Goal: Task Accomplishment & Management: Complete application form

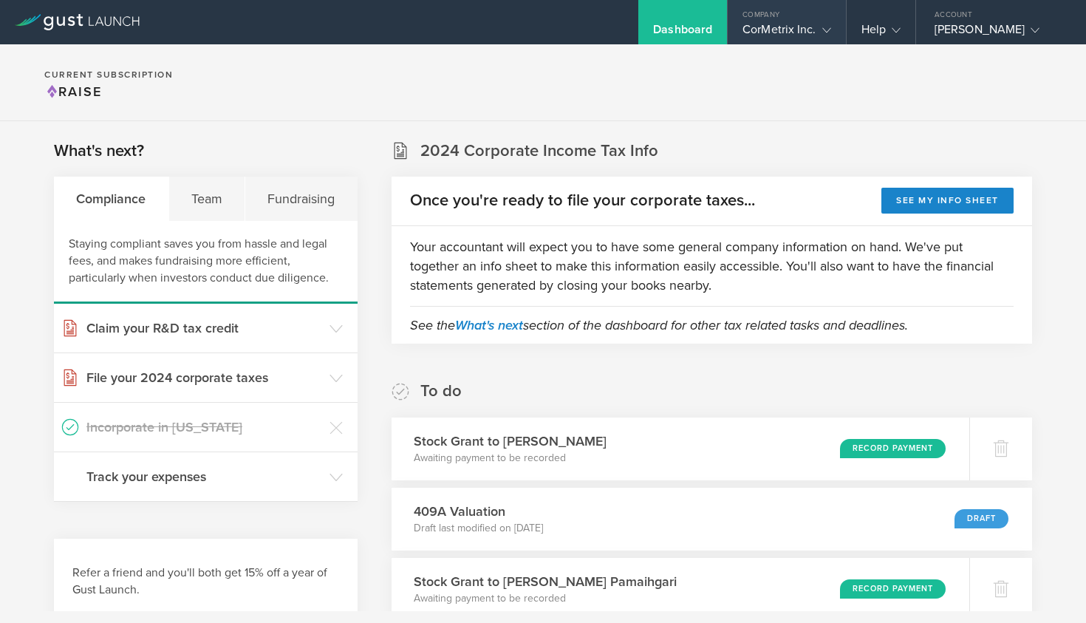
click at [793, 17] on div "Company" at bounding box center [786, 11] width 117 height 22
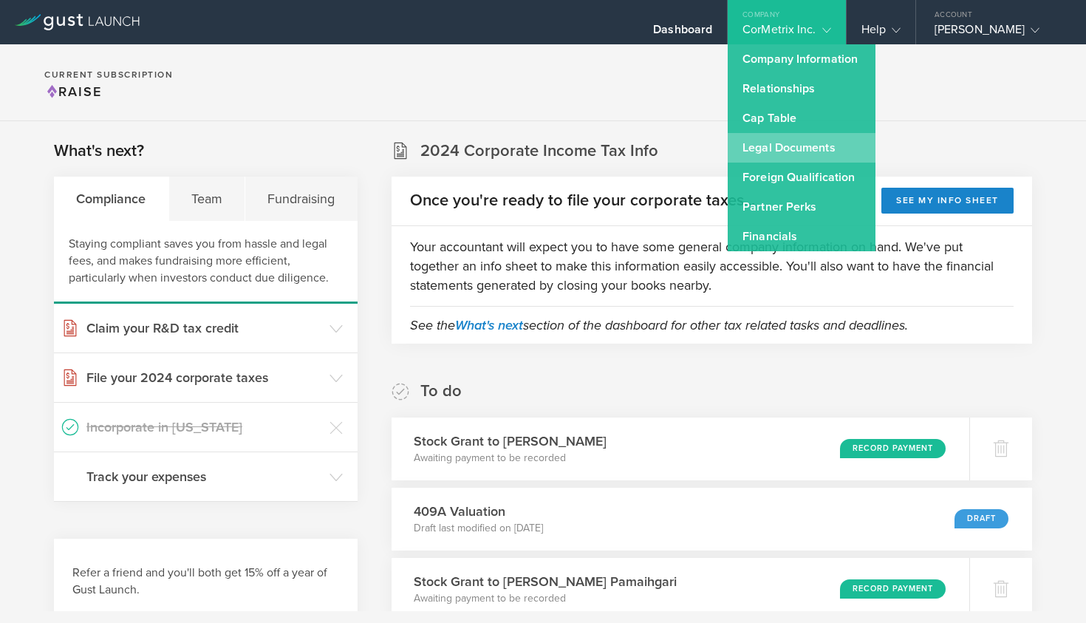
click at [759, 149] on link "Legal Documents" at bounding box center [802, 148] width 148 height 30
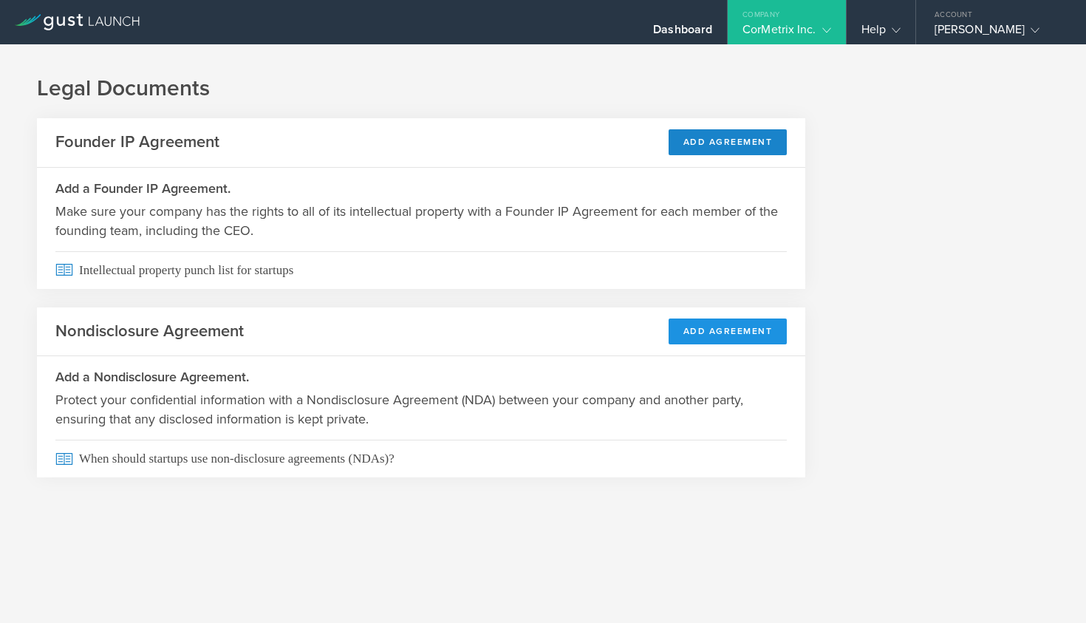
click at [721, 327] on button "Add Agreement" at bounding box center [728, 331] width 119 height 26
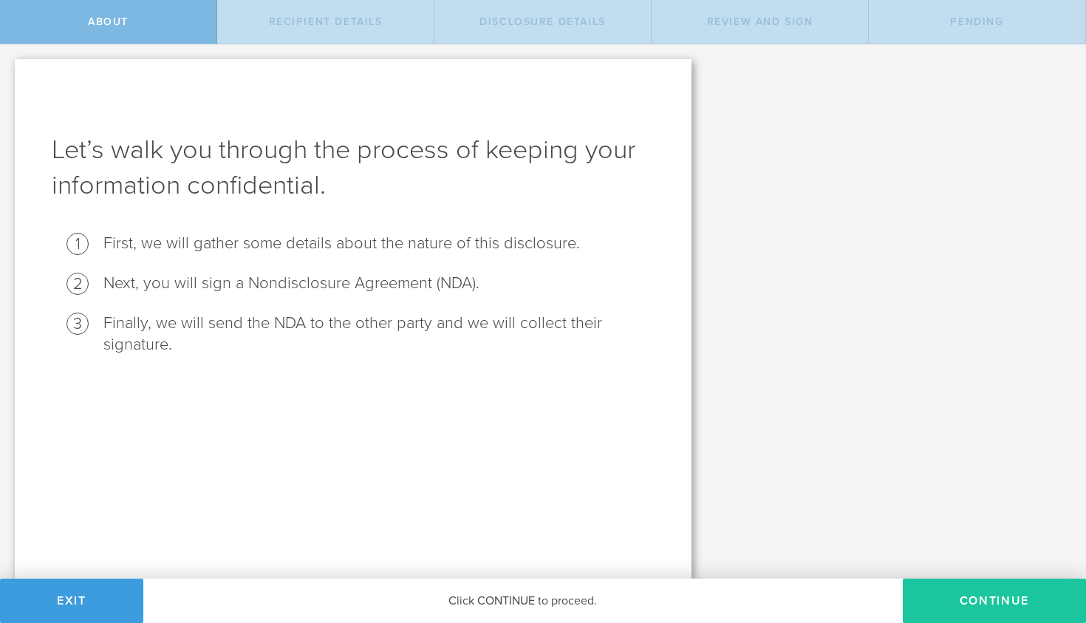
click at [972, 591] on button "Continue" at bounding box center [994, 600] width 183 height 44
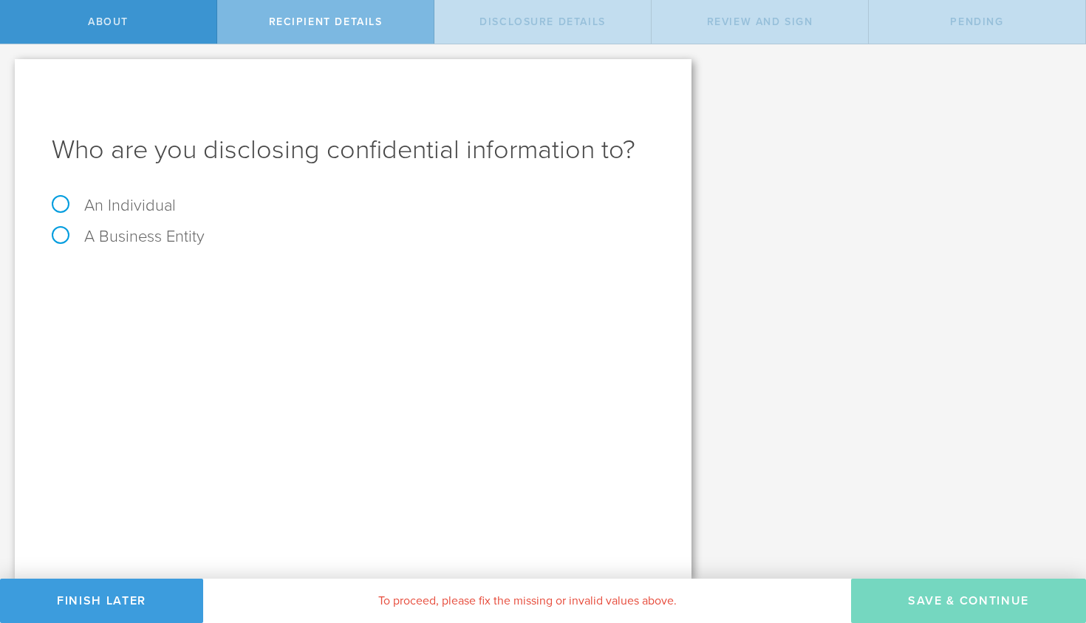
click at [143, 201] on label "An Individual" at bounding box center [114, 205] width 124 height 19
click at [10, 68] on input "An Individual" at bounding box center [5, 56] width 10 height 24
radio input "true"
click at [328, 264] on div "Name The first and last name of the person that you are disclosing confidential…" at bounding box center [353, 274] width 603 height 30
type input "Sean Davis"
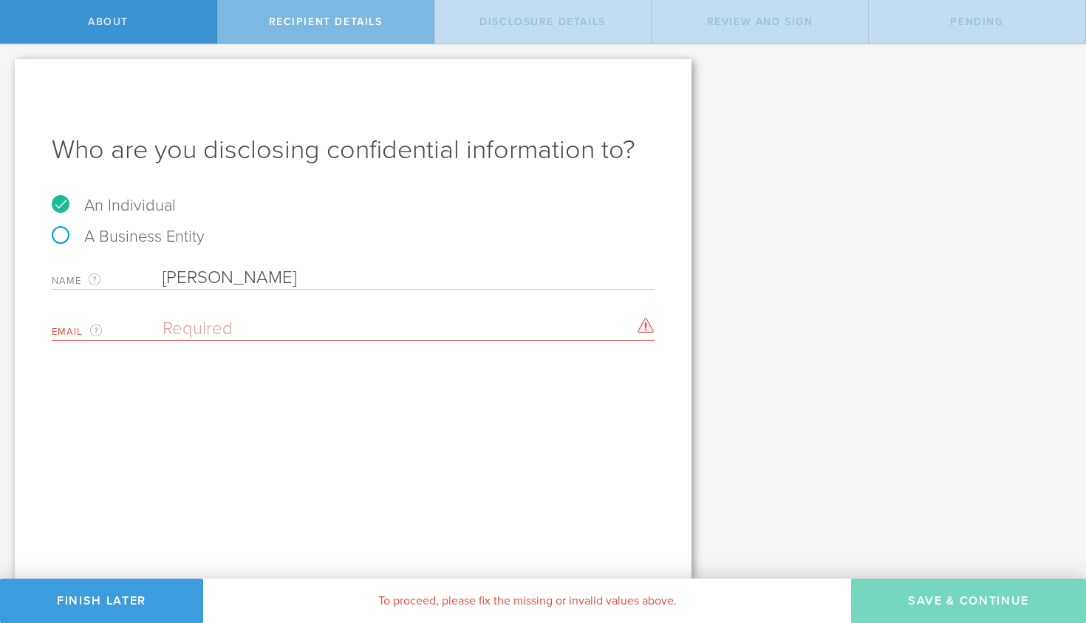
paste input "sean.davis787@gmail.com"
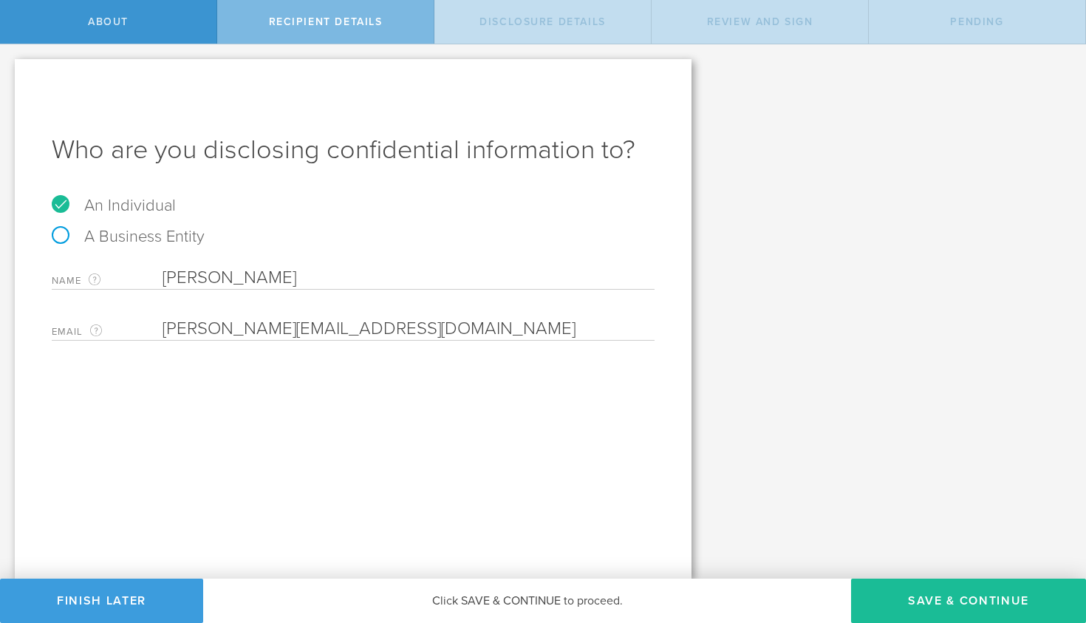
type input "sean.davis787@gmail.com"
click at [935, 592] on button "Save & Continue" at bounding box center [968, 600] width 235 height 44
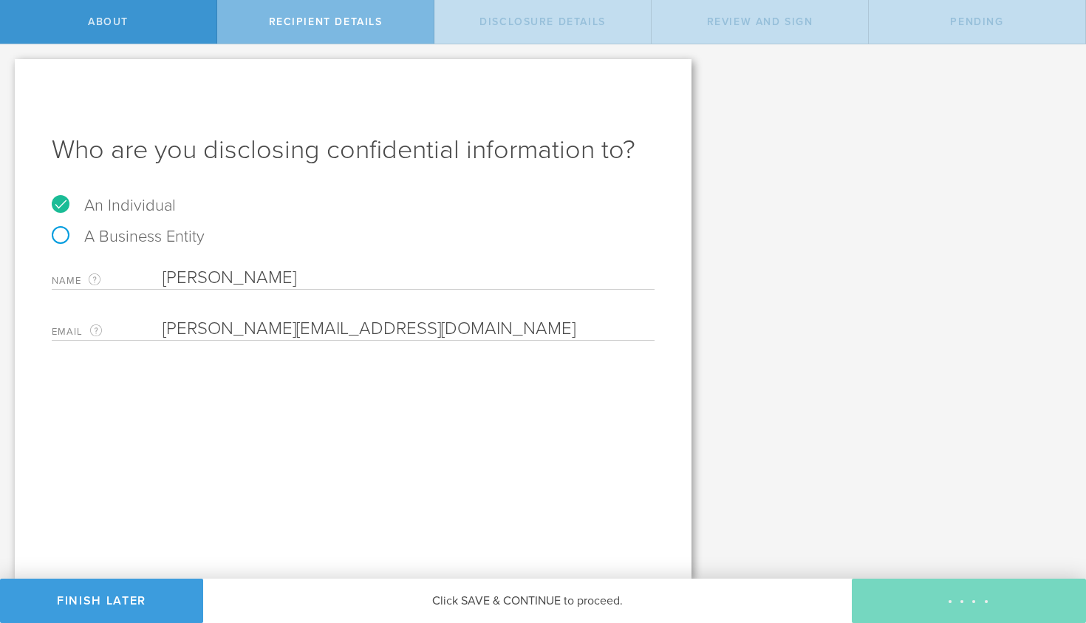
select select "string:5 years"
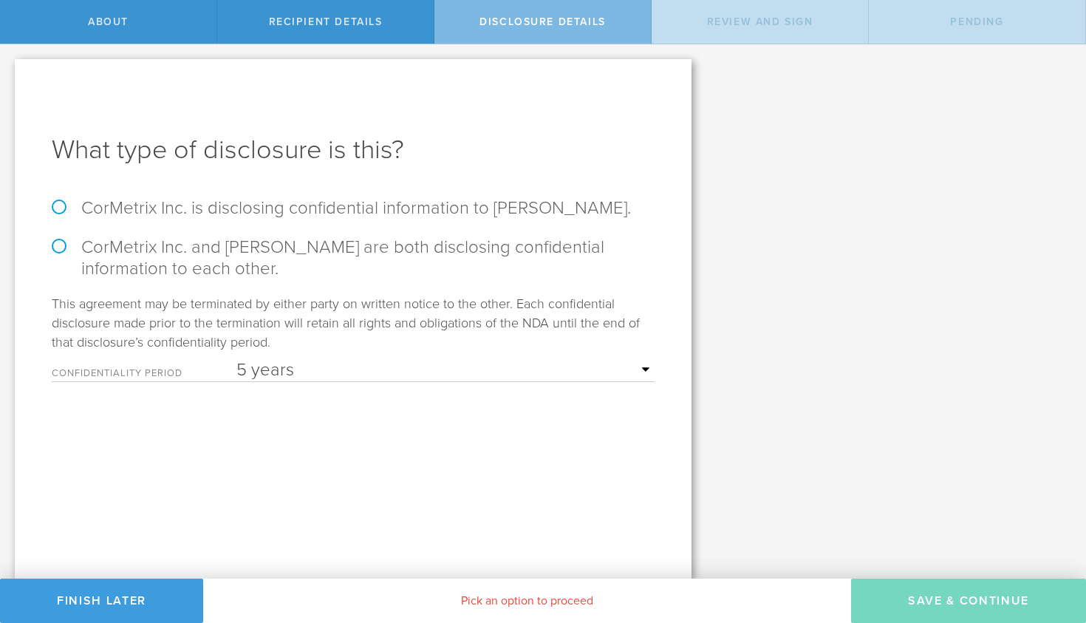
click at [151, 200] on label "CorMetrix Inc. is disclosing confidential information to Sean Davis." at bounding box center [353, 207] width 603 height 21
click at [10, 75] on input "CorMetrix Inc. is disclosing confidential information to Sean Davis." at bounding box center [5, 59] width 10 height 31
radio input "true"
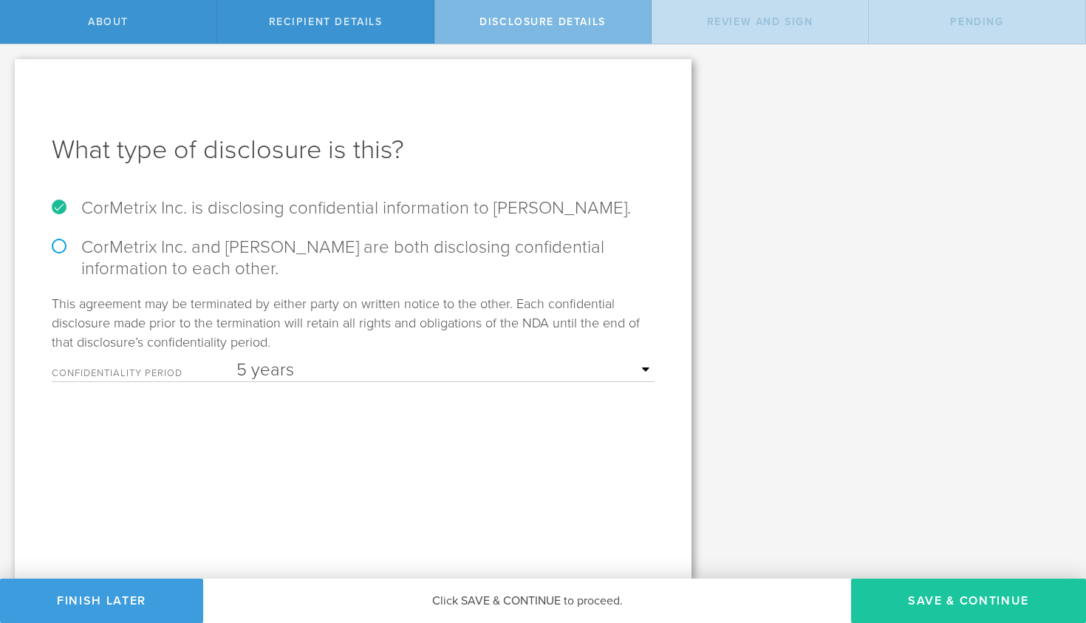
click at [912, 591] on button "Save & Continue" at bounding box center [968, 600] width 235 height 44
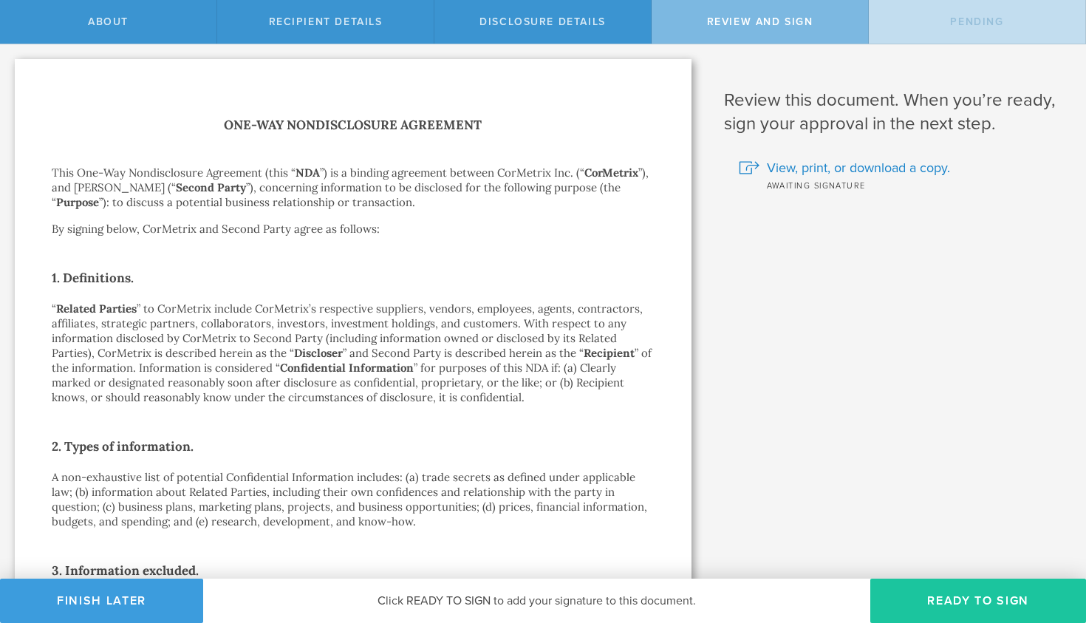
click at [962, 598] on button "Ready to Sign" at bounding box center [978, 600] width 216 height 44
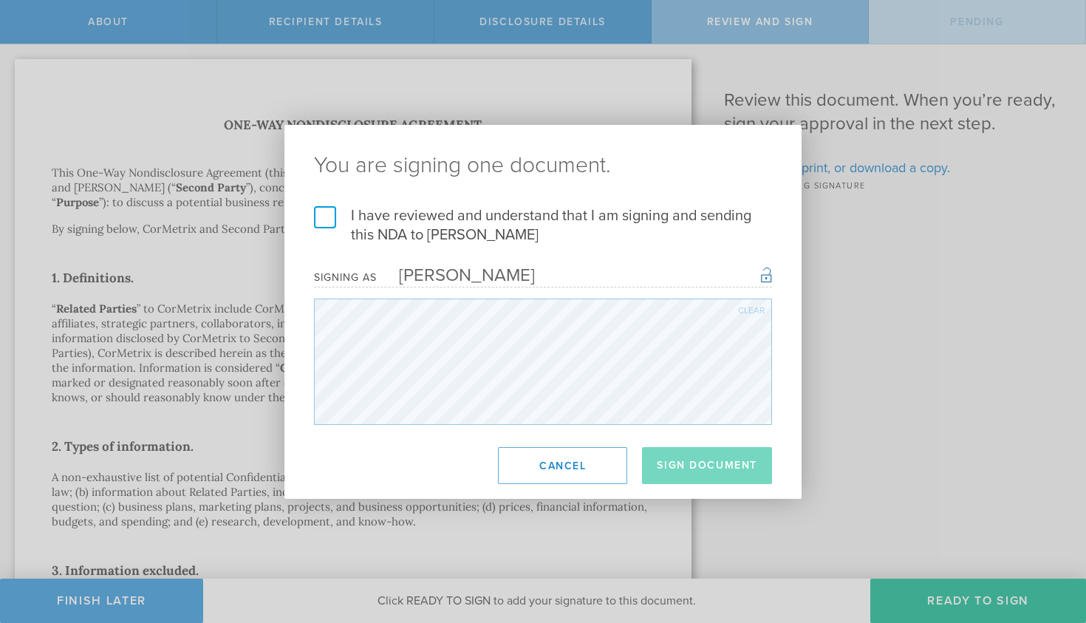
click at [323, 219] on label "I have reviewed and understand that I am signing and sending this NDA to Sean D…" at bounding box center [543, 225] width 458 height 38
click at [0, 0] on input "I have reviewed and understand that I am signing and sending this NDA to Sean D…" at bounding box center [0, 0] width 0 height 0
click at [702, 476] on button "Sign Document" at bounding box center [707, 465] width 130 height 37
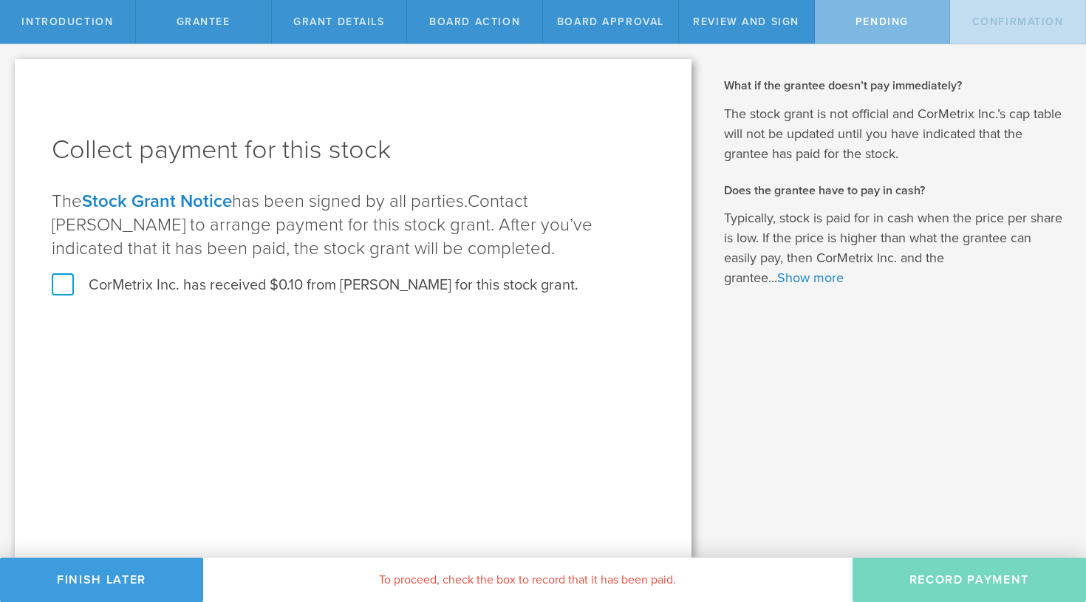
click at [58, 283] on label "CorMetrix Inc. has received $0.10 from Katherine Rajotte for this stock grant." at bounding box center [315, 285] width 527 height 19
click at [0, 0] on input "CorMetrix Inc. has received $0.10 from Katherine Rajotte for this stock grant." at bounding box center [0, 0] width 0 height 0
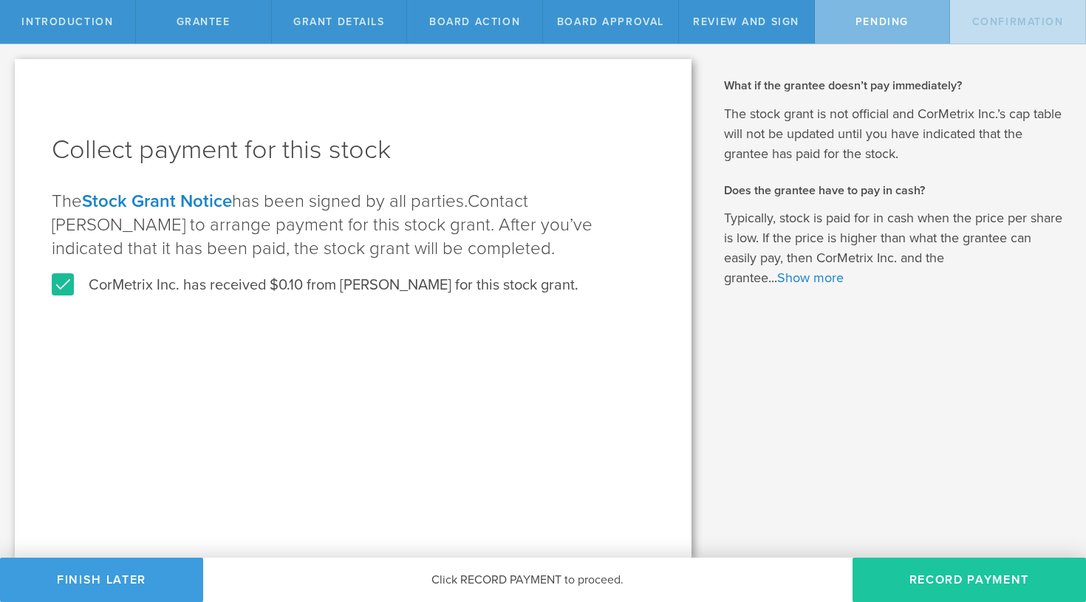
click at [919, 575] on button "Record Payment" at bounding box center [969, 580] width 233 height 44
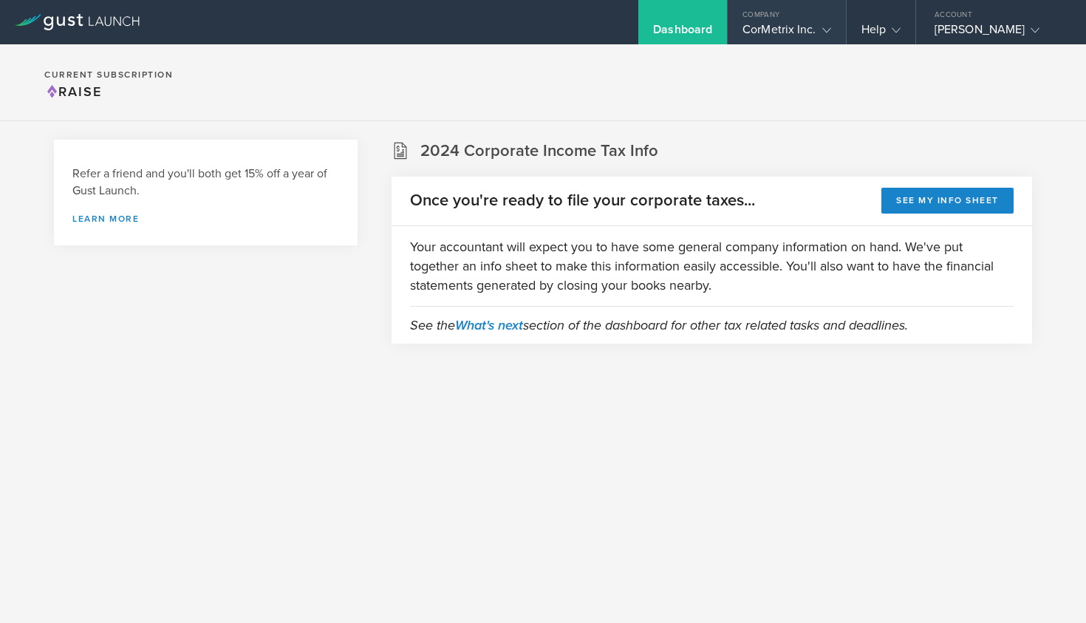
click at [797, 29] on div "CorMetrix Inc." at bounding box center [786, 33] width 88 height 22
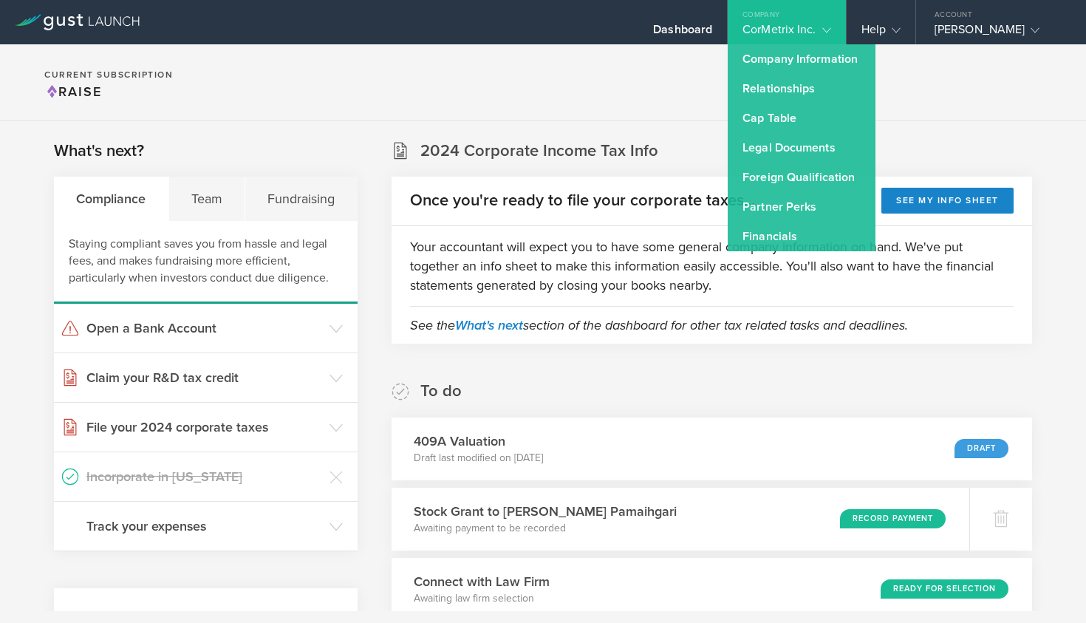
click at [623, 411] on div "To do 409A Valuation Draft last modified on Aug 31, 2025 Draft Stock Grant to R…" at bounding box center [712, 500] width 640 height 240
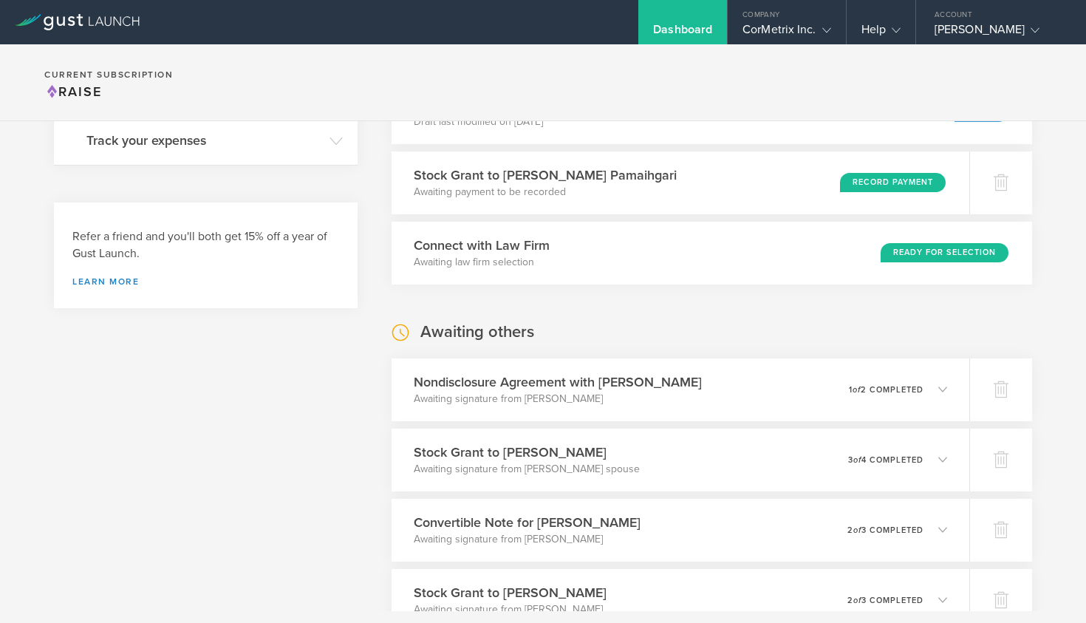
scroll to position [337, 0]
click at [920, 453] on div "0 undeliverable 3 of 4 completed" at bounding box center [901, 458] width 101 height 25
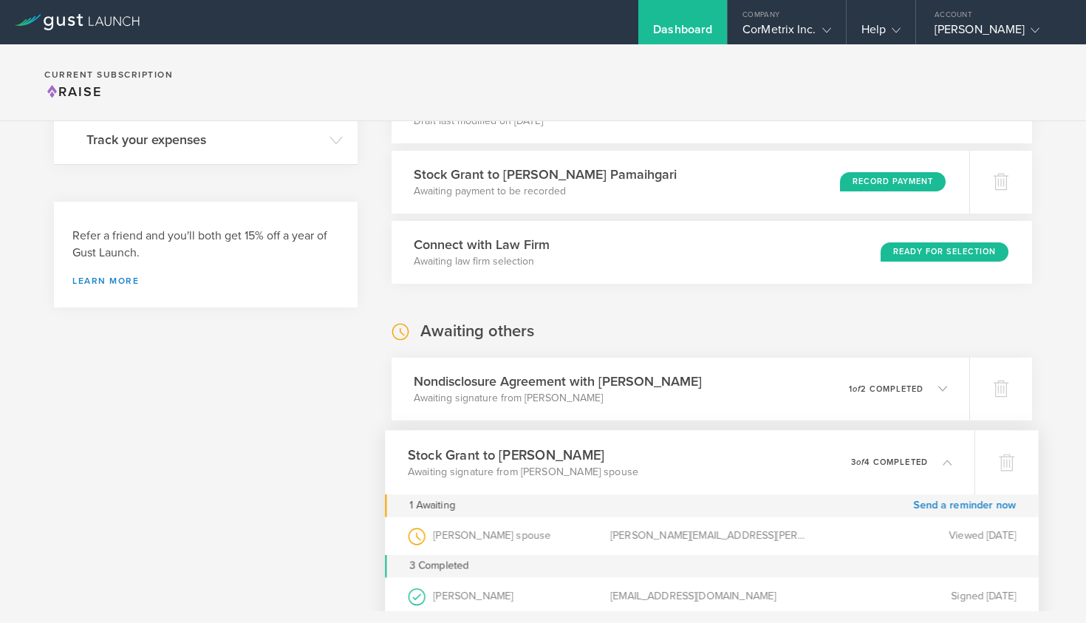
click at [920, 453] on div "0 undeliverable 3 of 4 completed" at bounding box center [901, 461] width 101 height 25
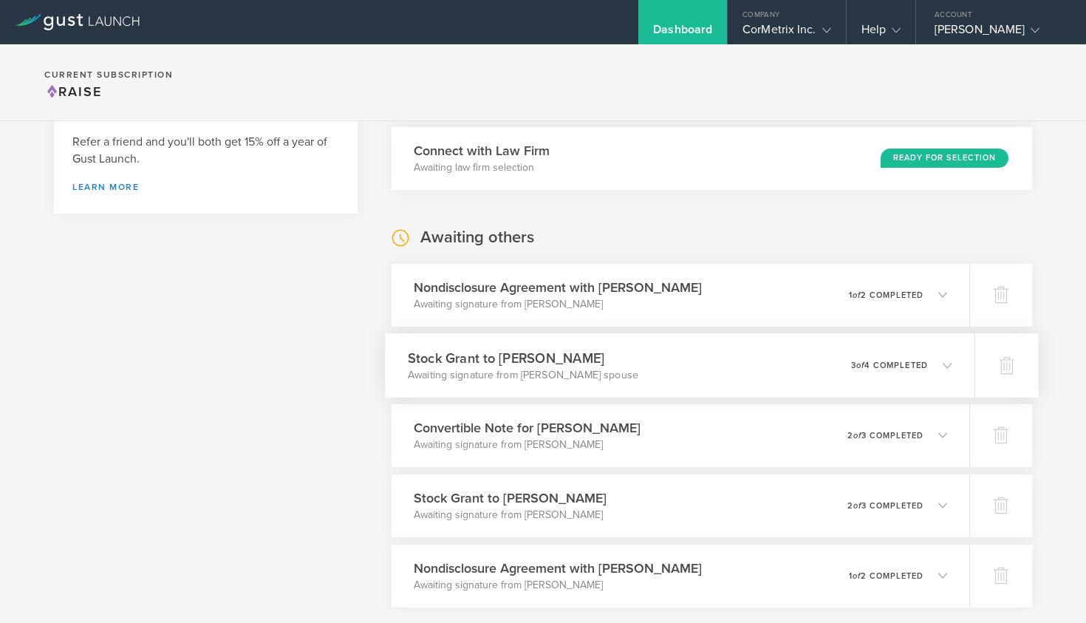
scroll to position [527, 0]
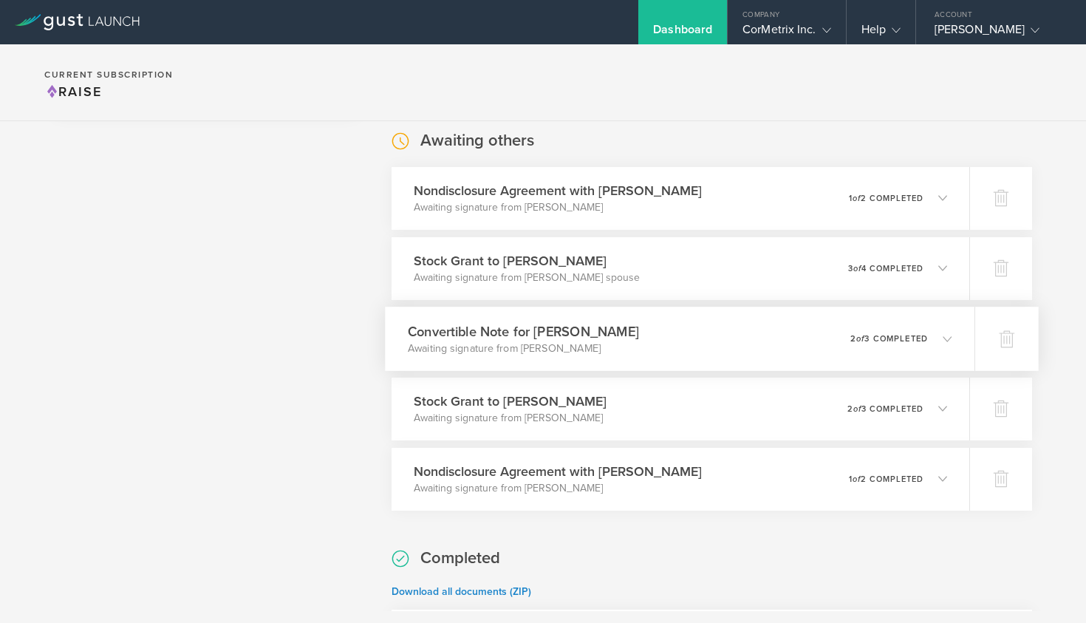
click at [882, 333] on div "0 undeliverable 2 of 3 completed" at bounding box center [901, 338] width 102 height 25
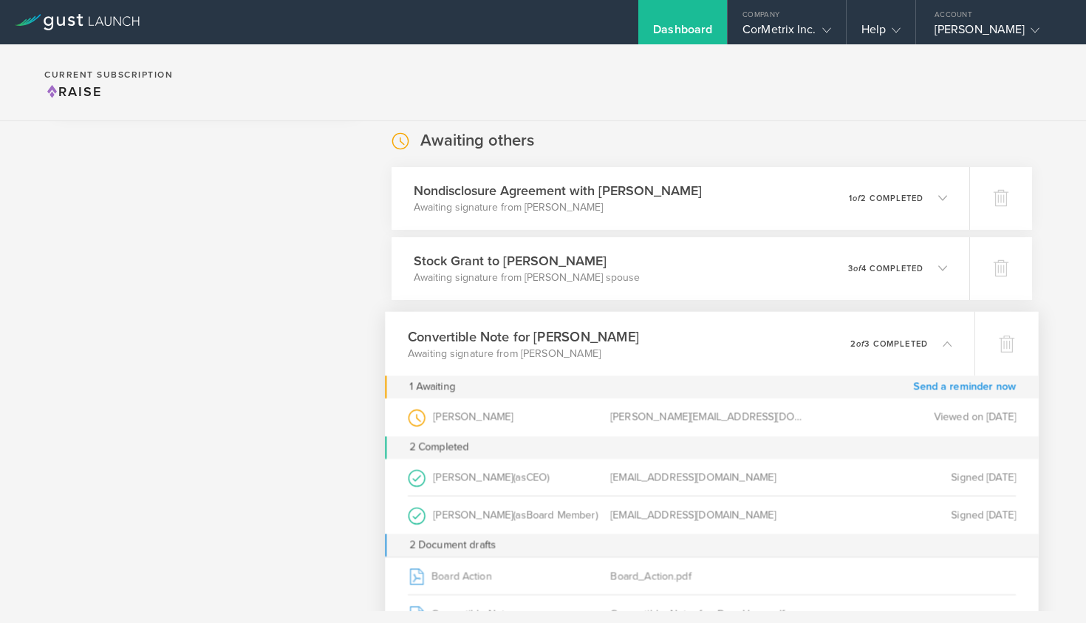
click at [937, 383] on link "Send a reminder now" at bounding box center [964, 386] width 103 height 23
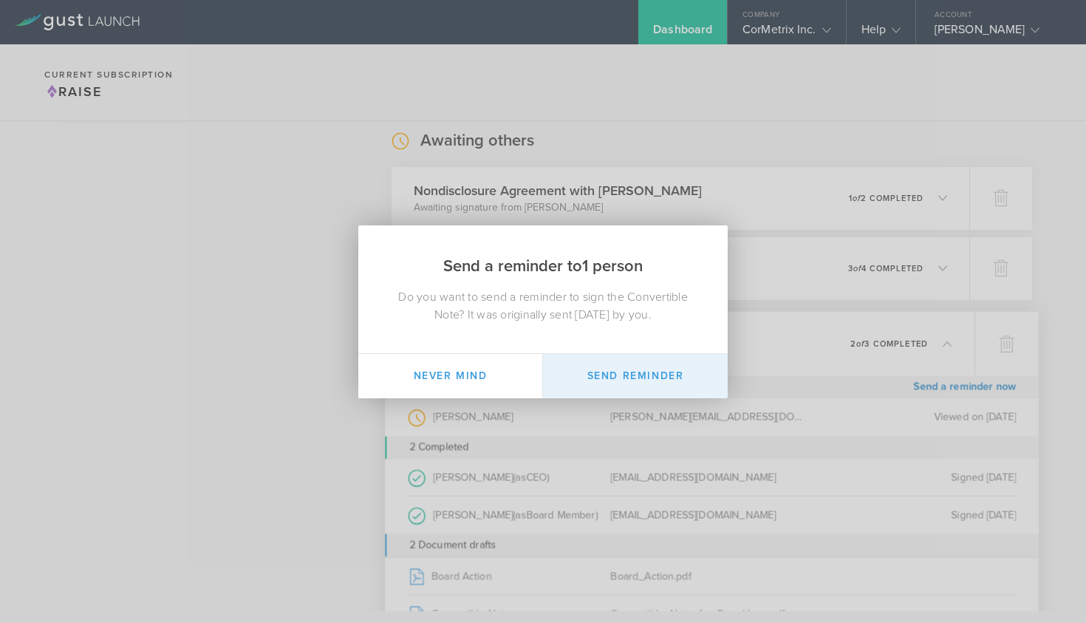
click at [611, 372] on button "Send Reminder" at bounding box center [635, 376] width 185 height 44
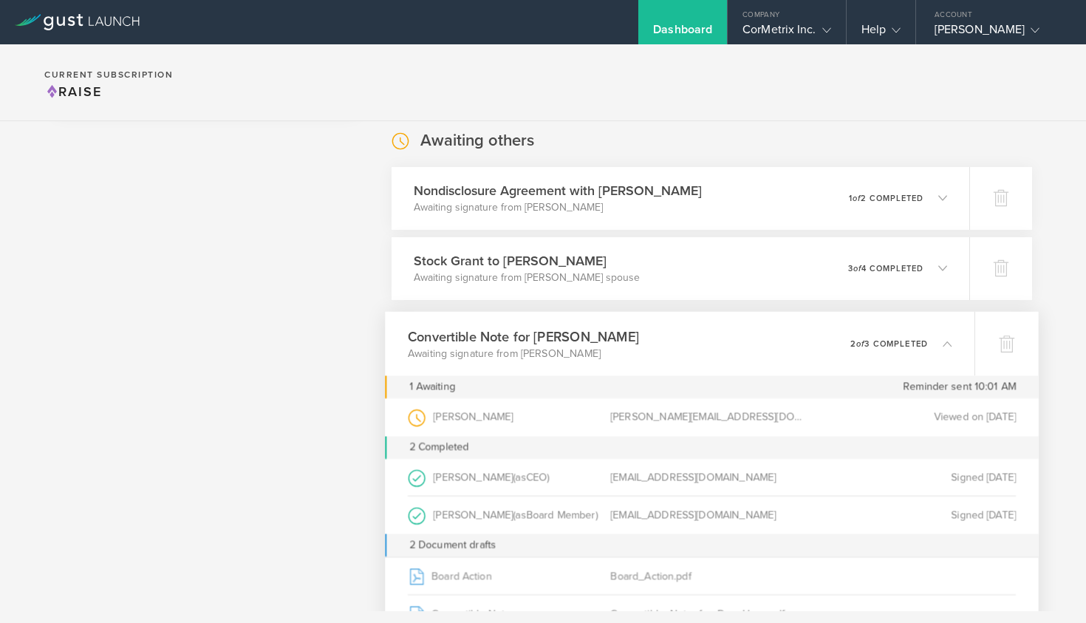
click at [618, 332] on div "Convertible Note for Dan Hagg Awaiting signature from Dan Hagg 0 undeliverable …" at bounding box center [680, 343] width 590 height 64
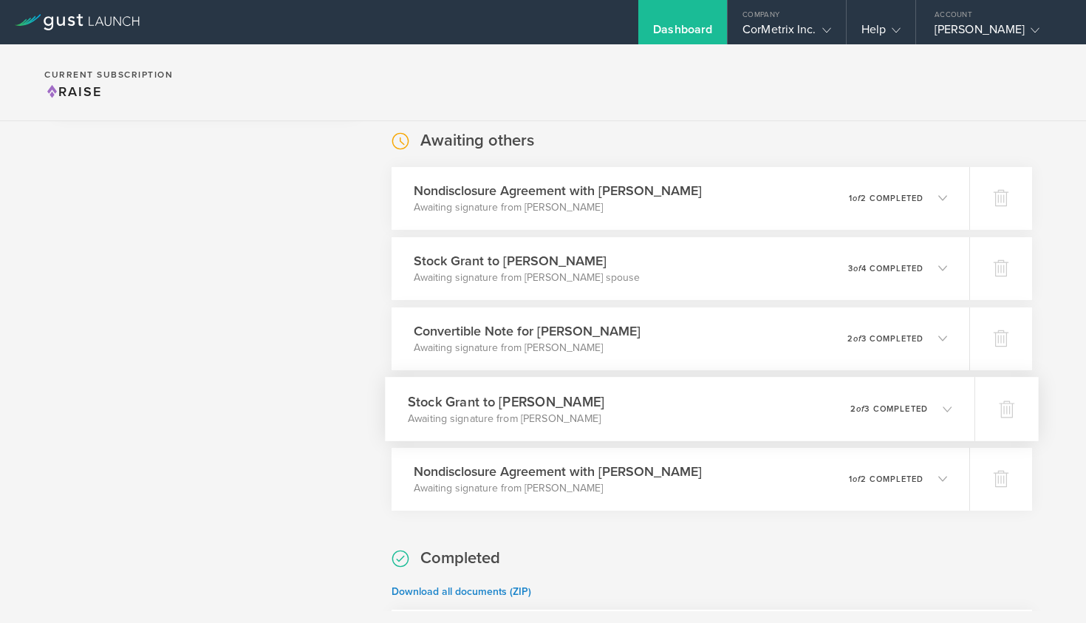
click at [909, 409] on p "2 of 3 completed" at bounding box center [889, 408] width 78 height 8
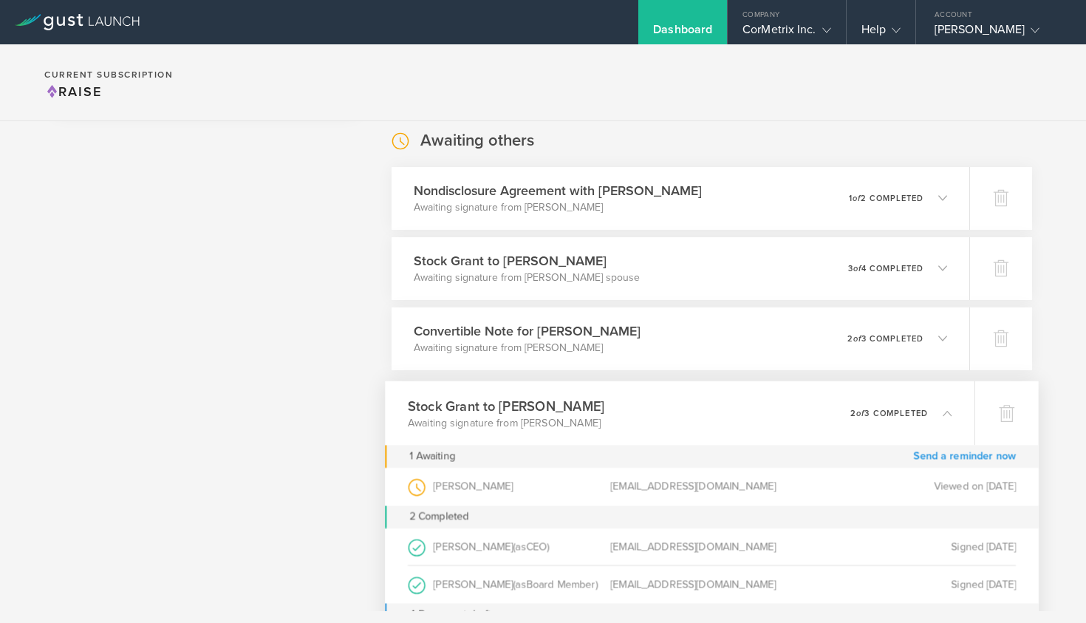
click at [967, 448] on link "Send a reminder now" at bounding box center [964, 456] width 103 height 23
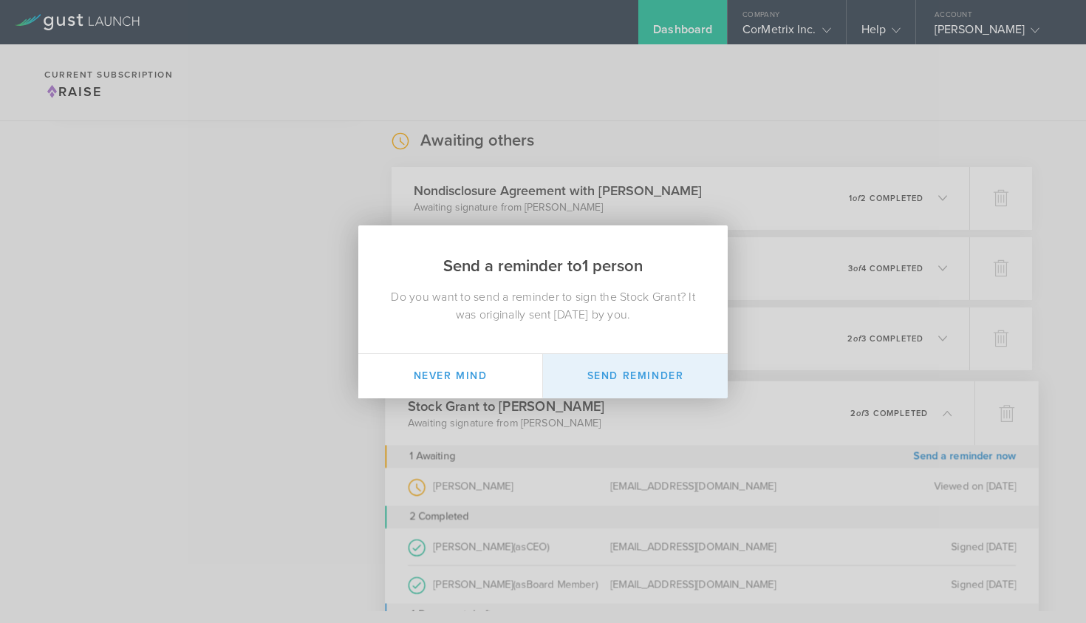
click at [654, 368] on button "Send Reminder" at bounding box center [635, 376] width 185 height 44
